Goal: Task Accomplishment & Management: Manage account settings

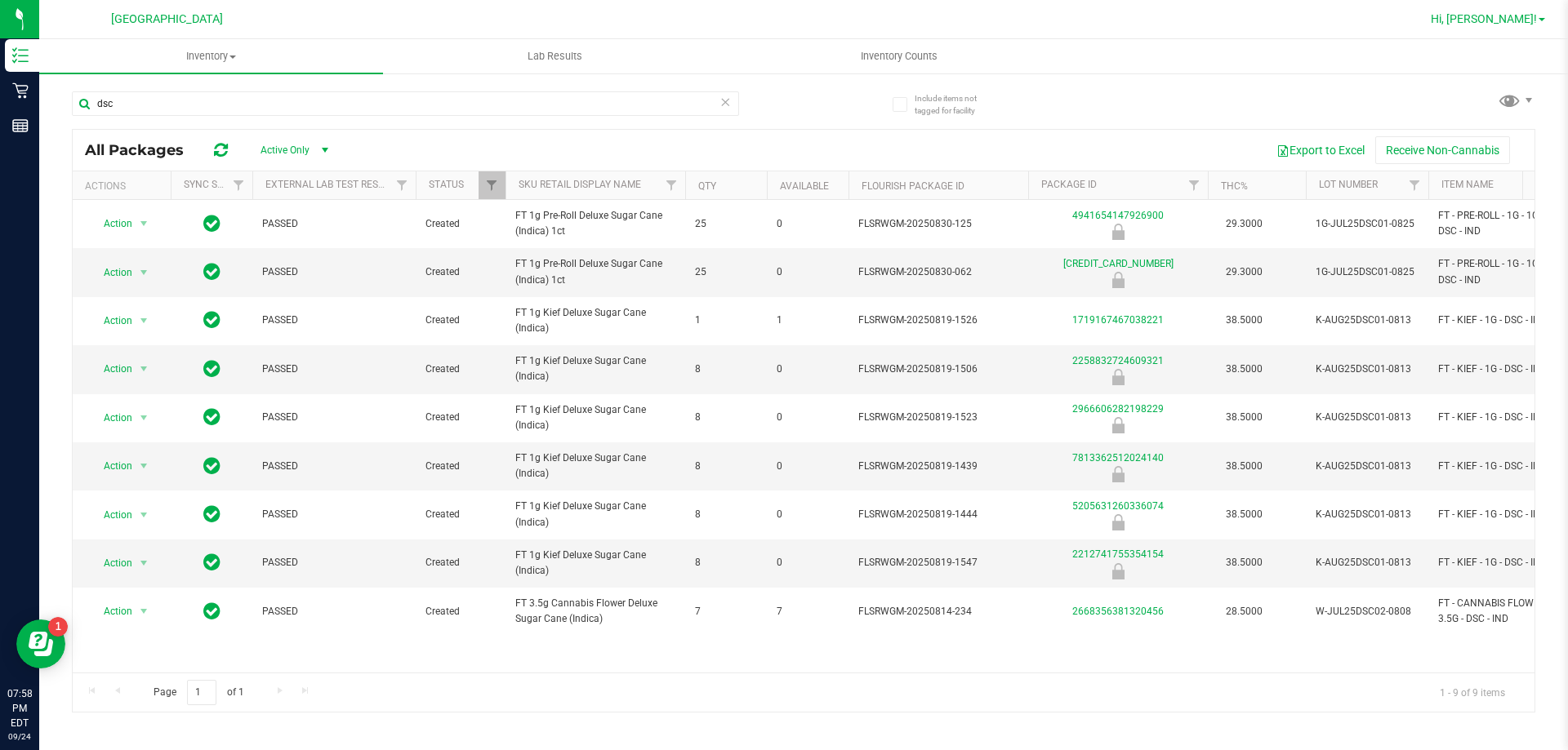
click at [1517, 12] on span "Hi, [PERSON_NAME]!" at bounding box center [1485, 19] width 107 height 13
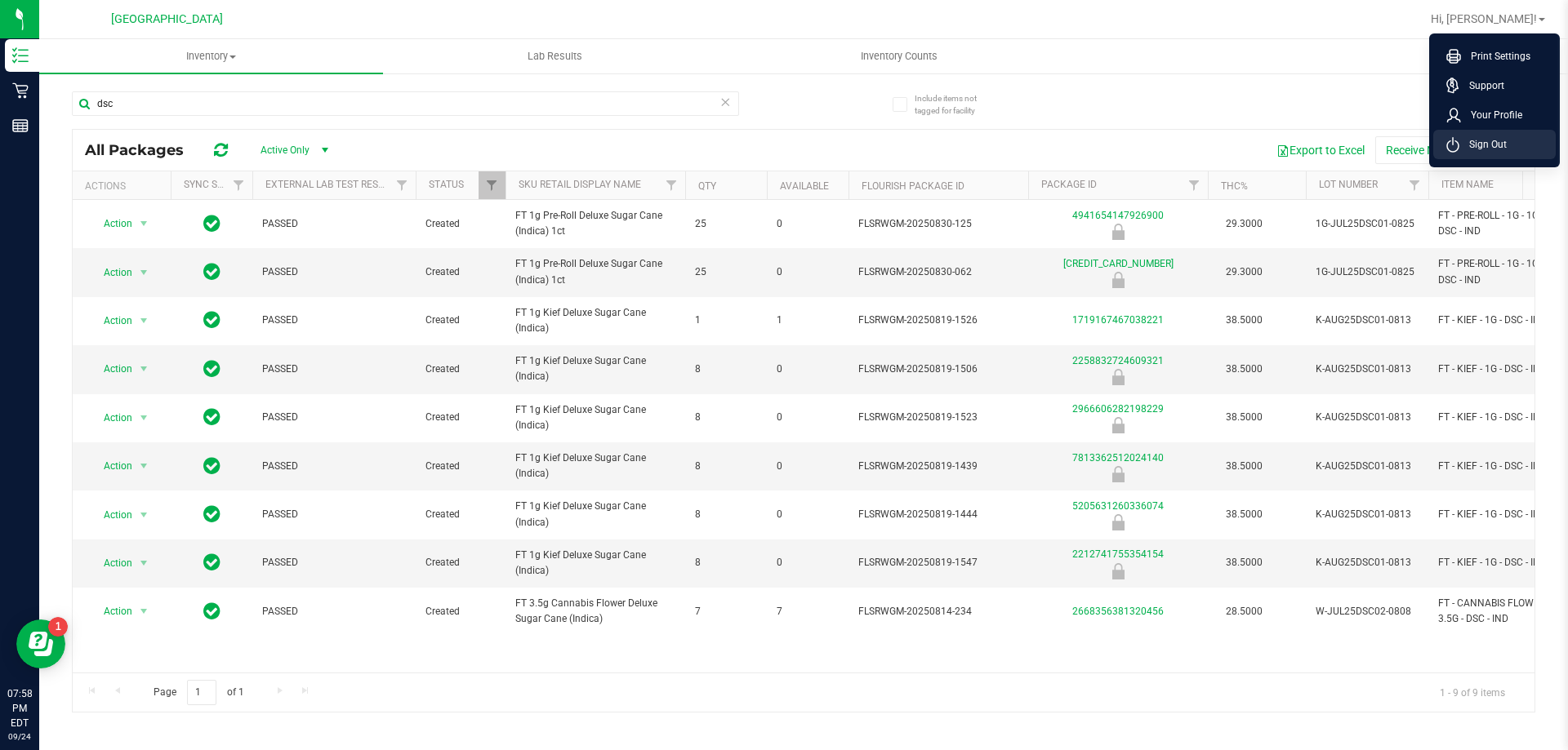
click at [1477, 142] on span "Sign Out" at bounding box center [1483, 144] width 48 height 16
